Goal: Task Accomplishment & Management: Use online tool/utility

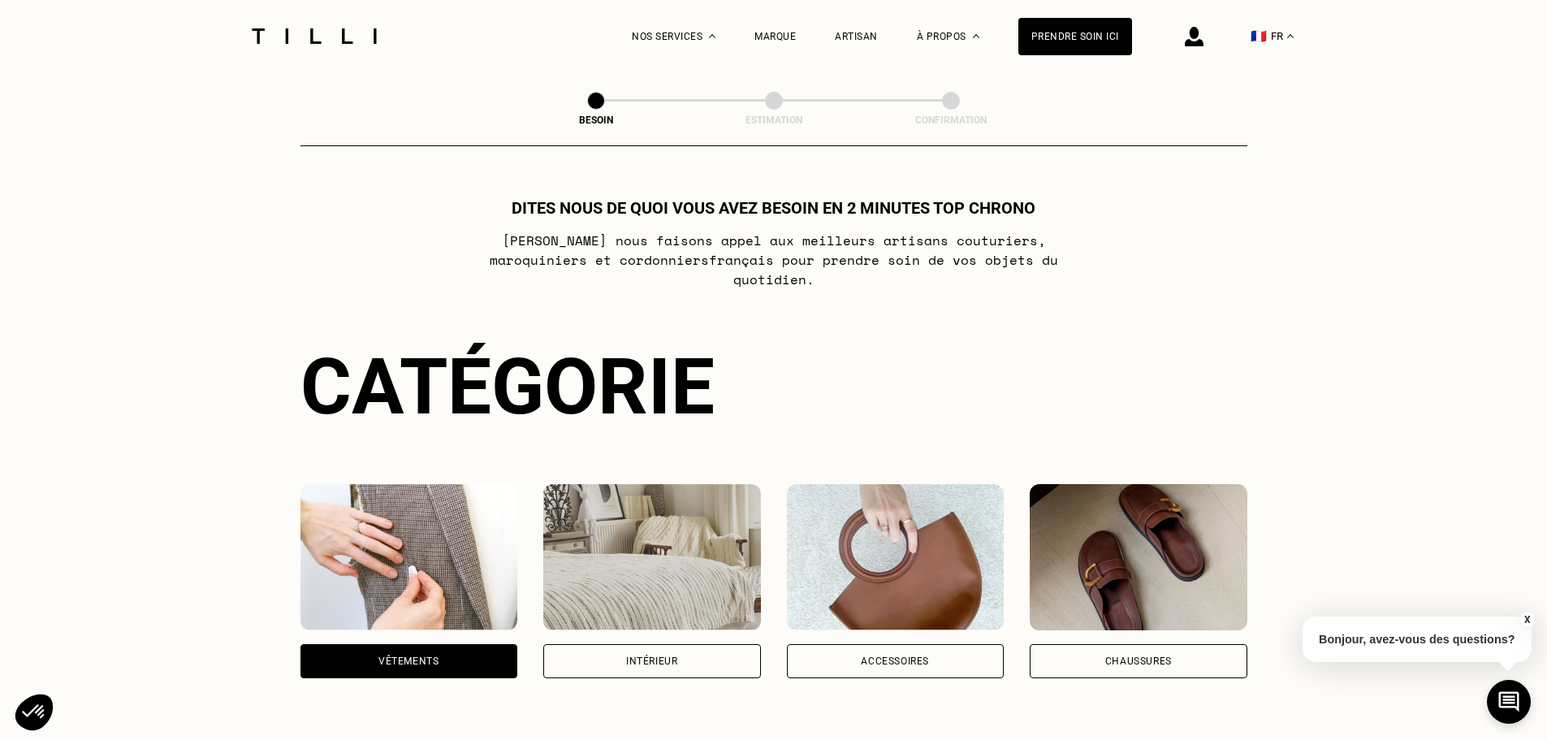
scroll to position [531, 0]
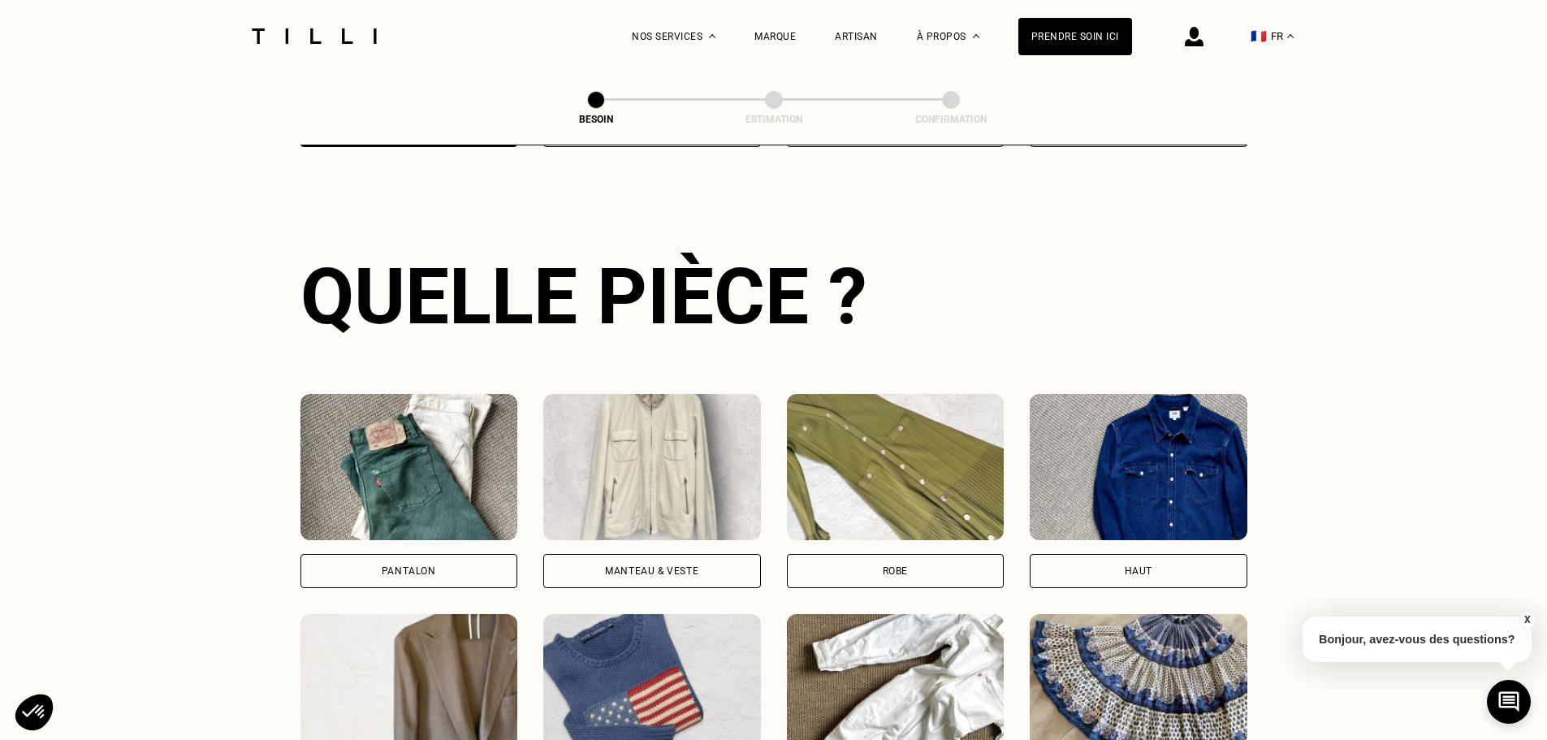
click at [442, 554] on div "Pantalon" at bounding box center [409, 571] width 218 height 34
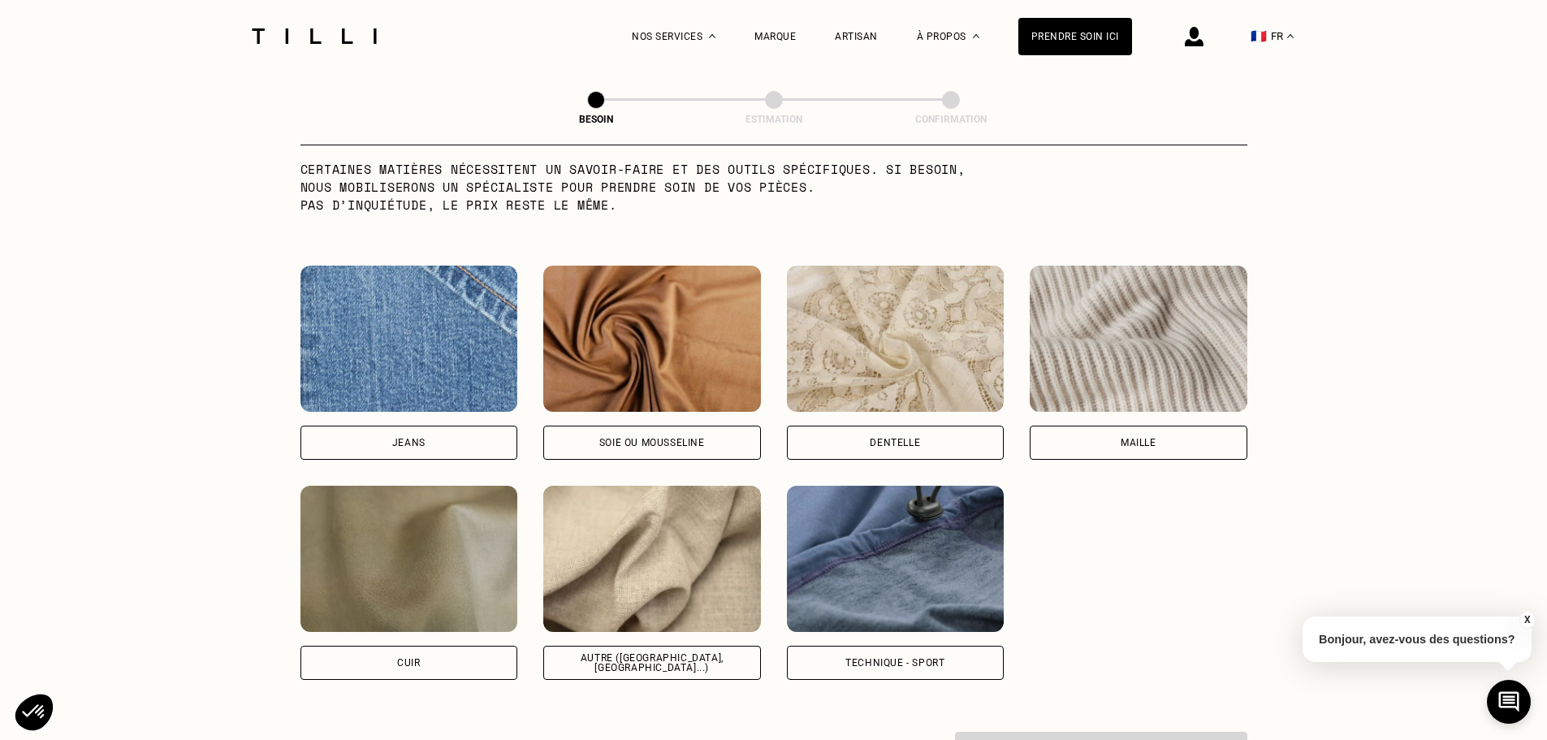
scroll to position [1658, 0]
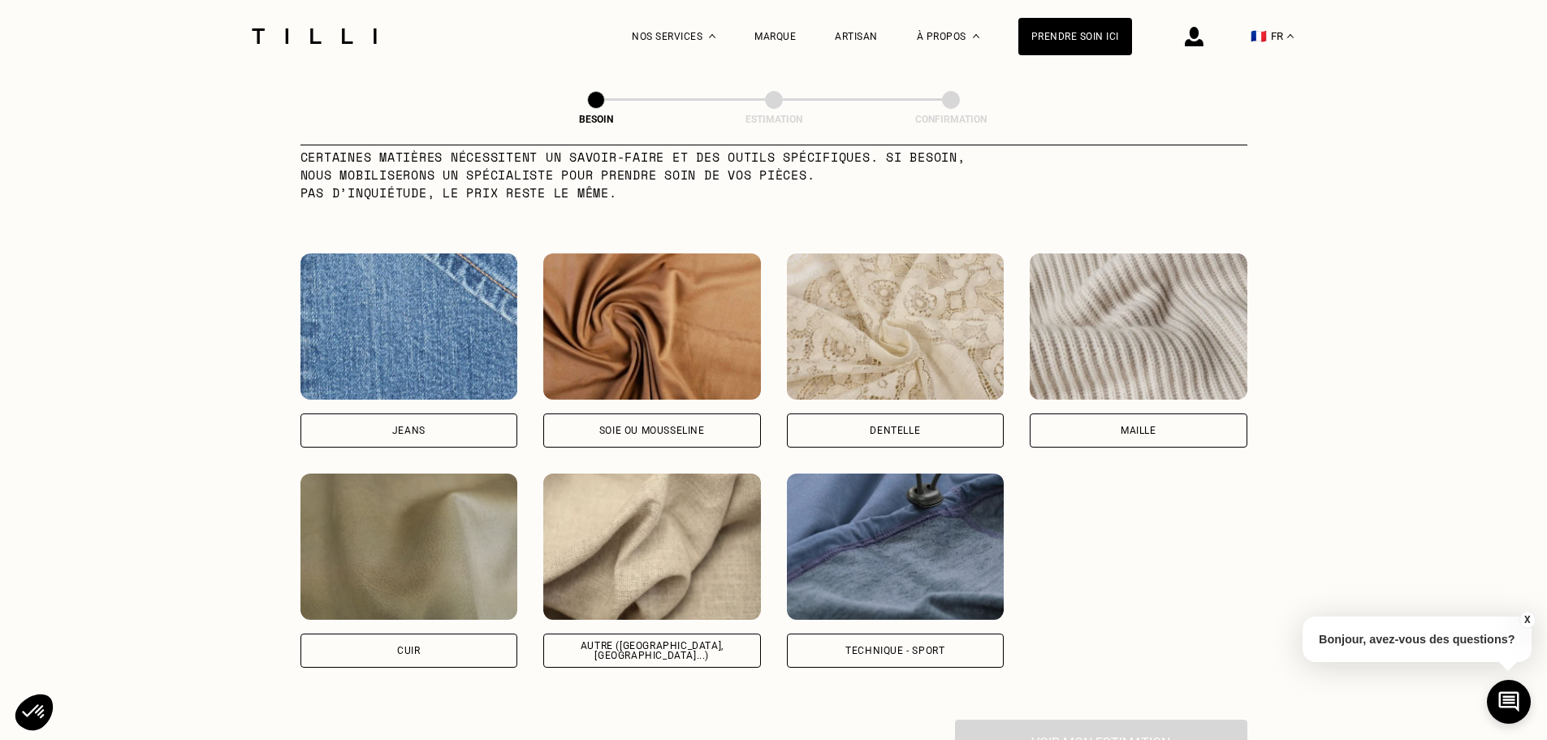
click at [616, 633] on div "Autre ([GEOGRAPHIC_DATA], [GEOGRAPHIC_DATA]...)" at bounding box center [652, 650] width 218 height 34
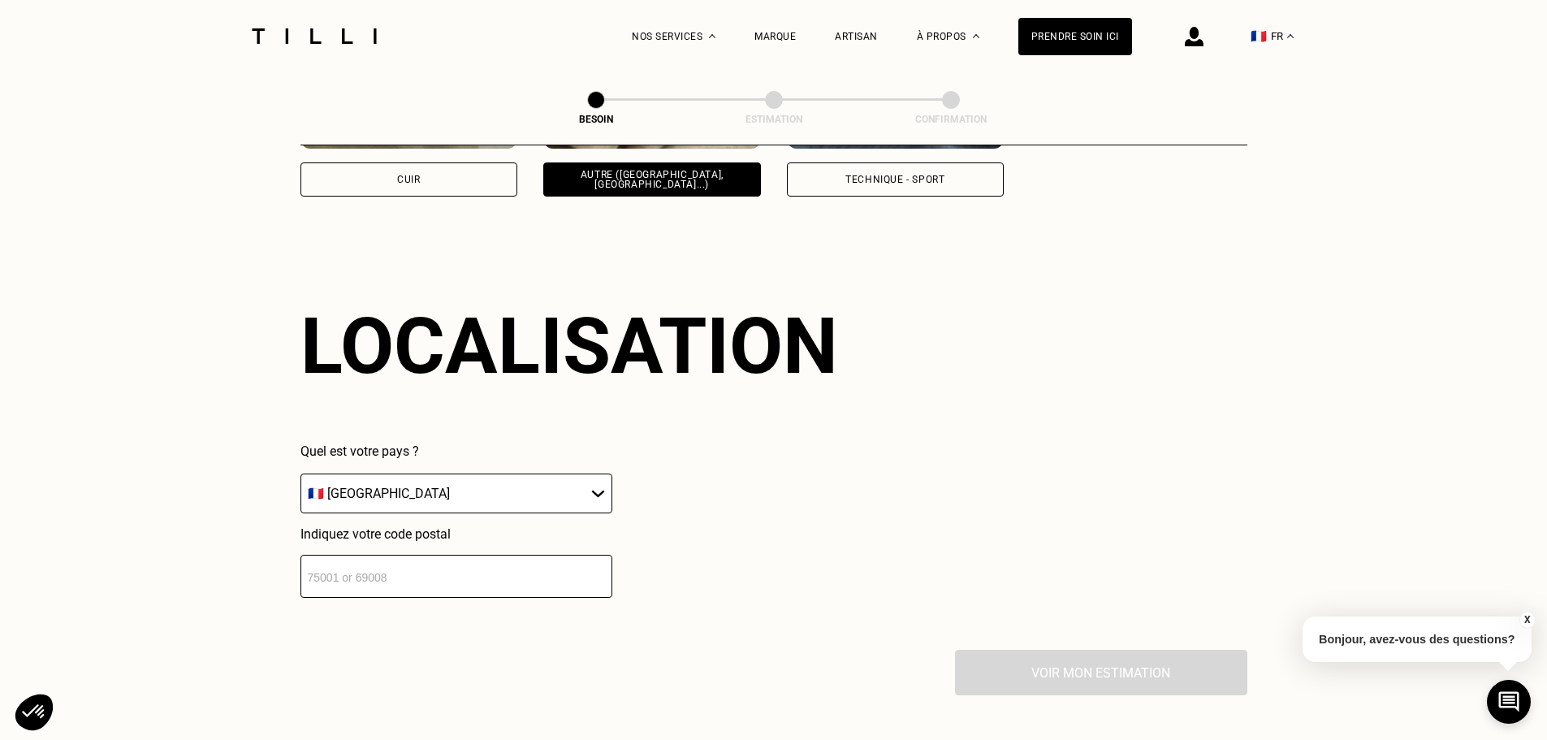
scroll to position [2183, 0]
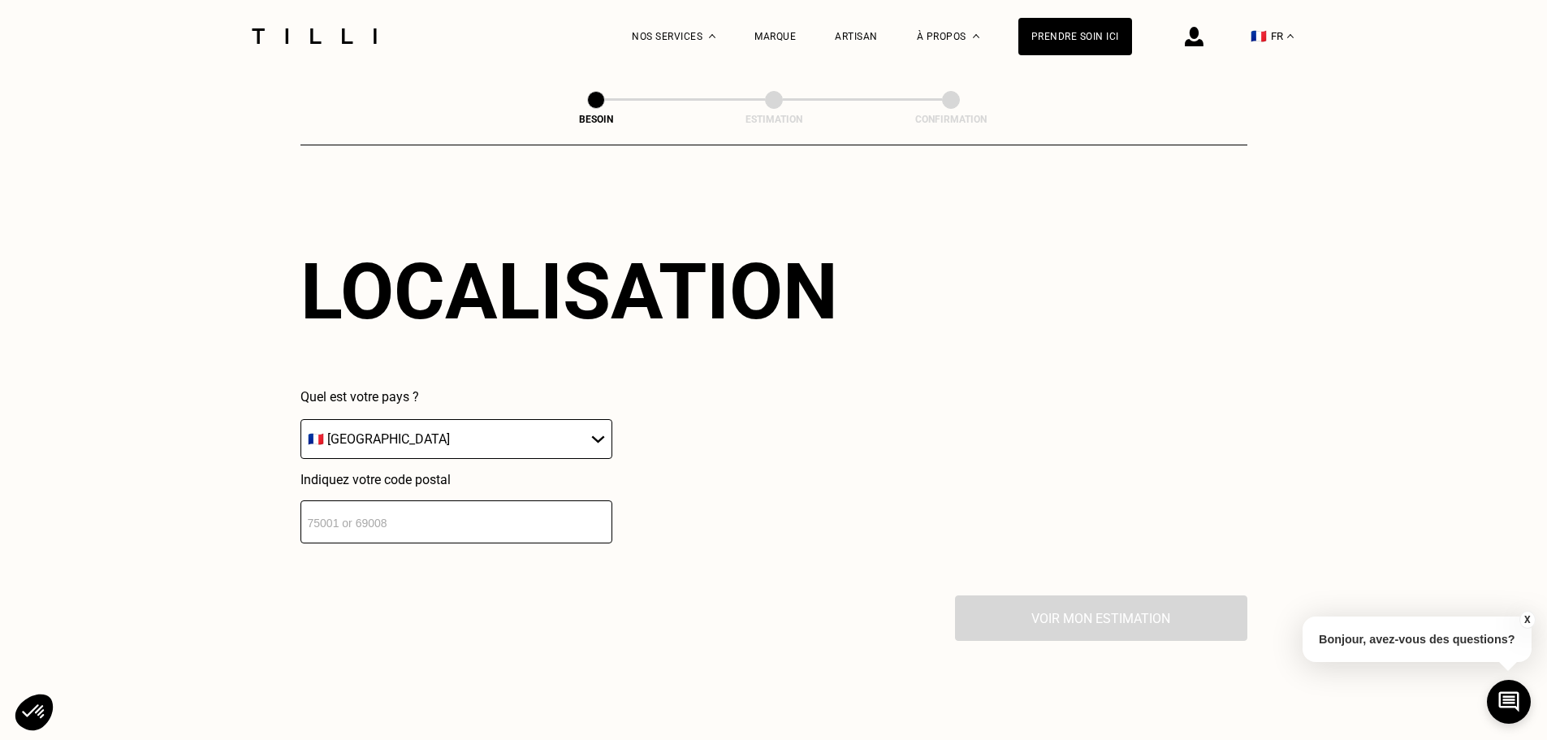
click at [596, 425] on select "🇩🇪 [GEOGRAPHIC_DATA] 🇦🇹 [GEOGRAPHIC_DATA] 🇧🇪 [GEOGRAPHIC_DATA] 🇧🇬 Bulgarie 🇨🇾 C…" at bounding box center [456, 439] width 312 height 40
select select "BE"
click at [300, 419] on select "🇩🇪 [GEOGRAPHIC_DATA] 🇦🇹 [GEOGRAPHIC_DATA] 🇧🇪 [GEOGRAPHIC_DATA] 🇧🇬 Bulgarie 🇨🇾 C…" at bounding box center [456, 439] width 312 height 40
click at [388, 511] on input "number" at bounding box center [456, 521] width 312 height 43
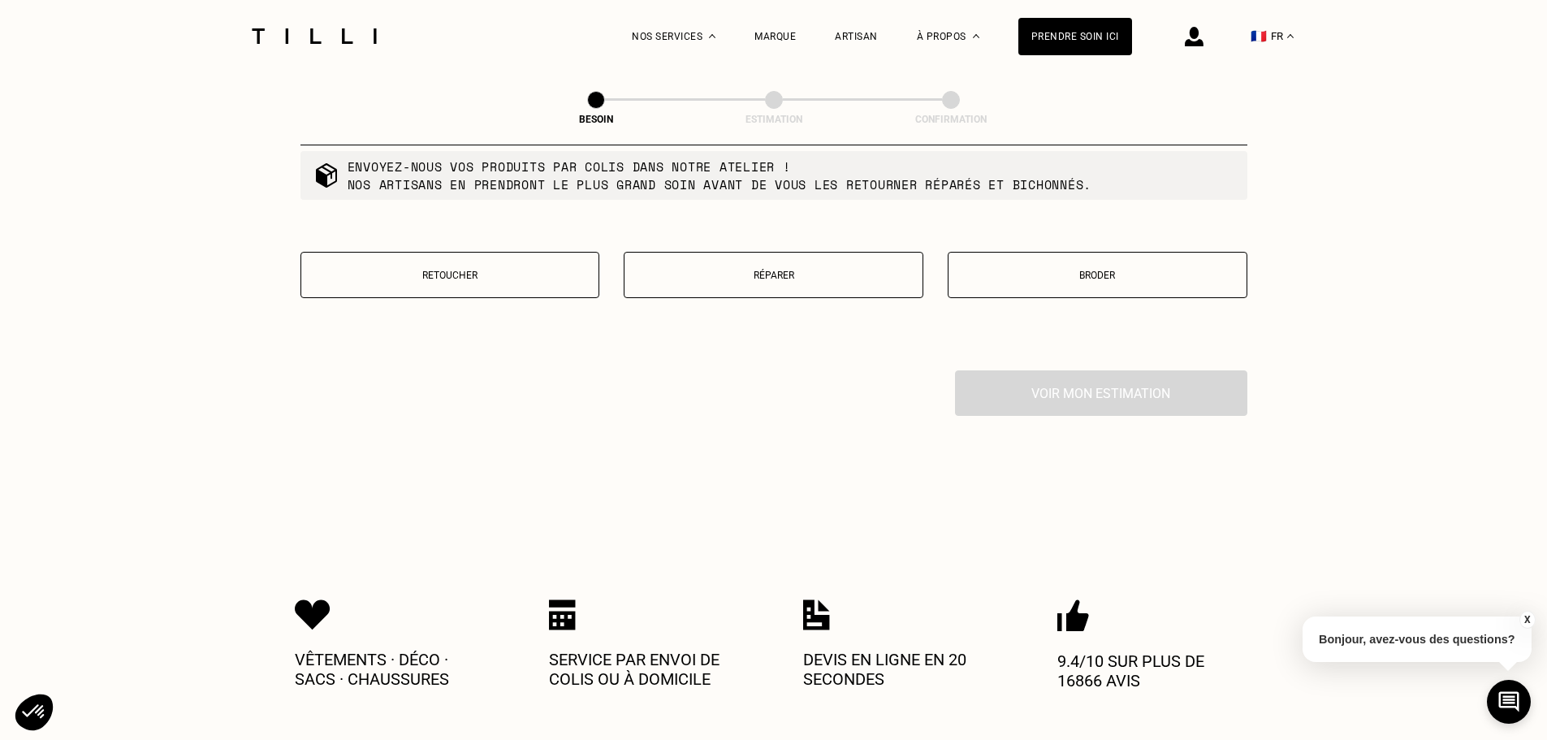
scroll to position [2830, 0]
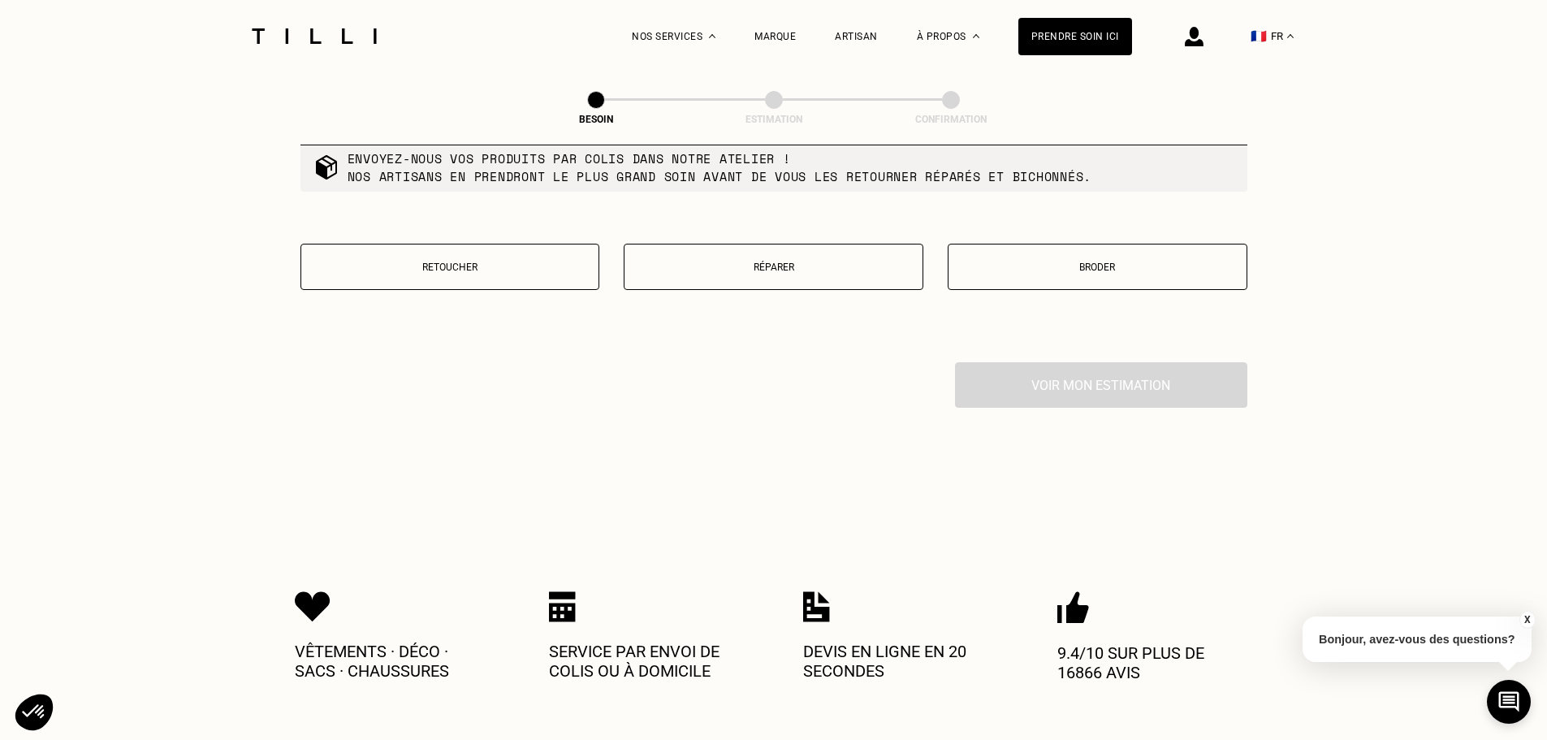
type input "7900"
click at [792, 267] on button "Réparer" at bounding box center [774, 267] width 300 height 46
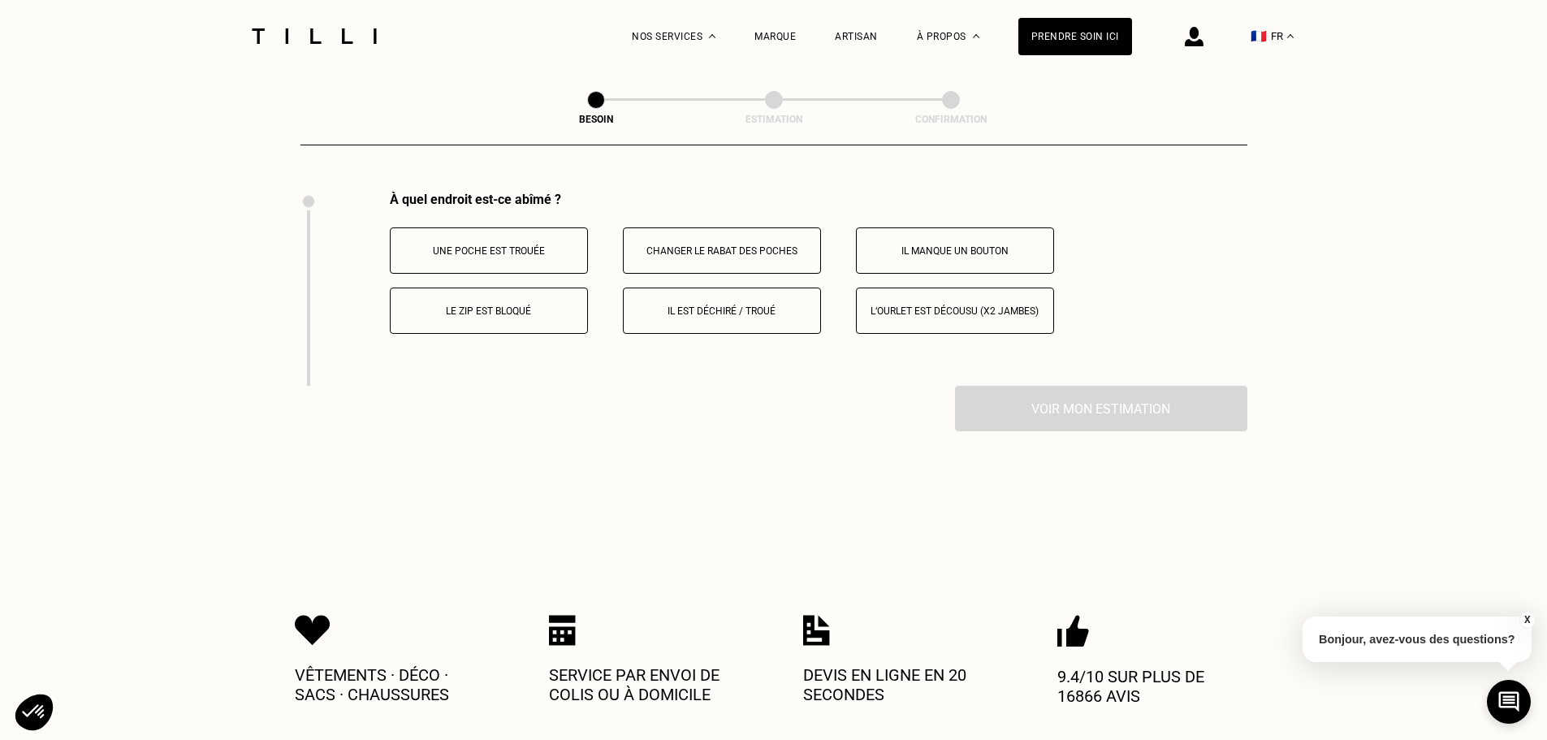
scroll to position [3003, 0]
click at [723, 303] on p "Il est déchiré / troué" at bounding box center [722, 308] width 180 height 11
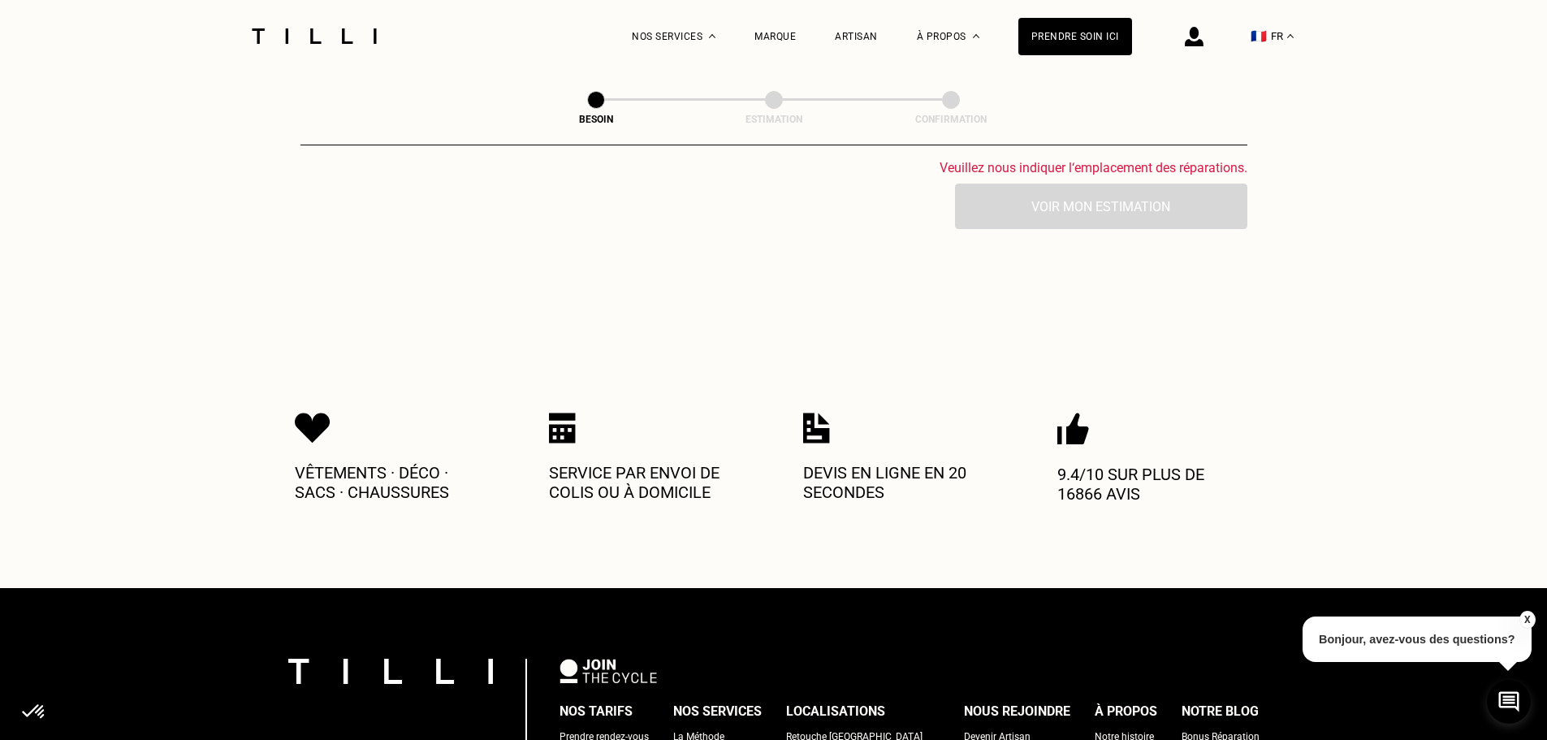
scroll to position [3928, 0]
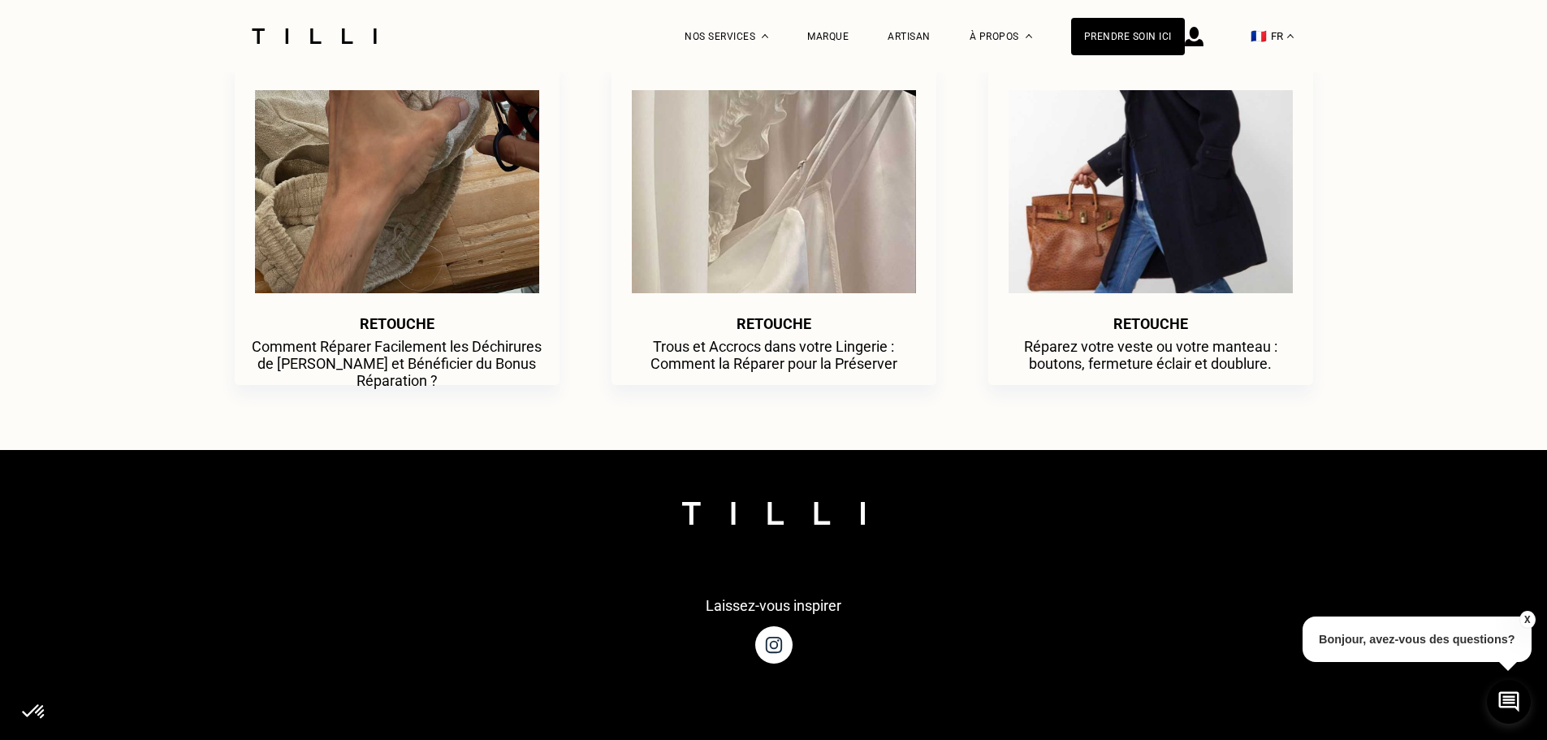
scroll to position [325, 0]
